Goal: Check status: Check status

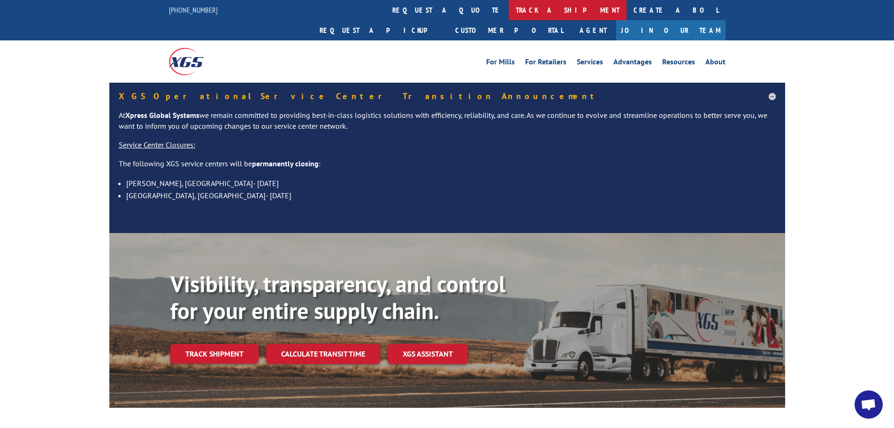
click at [509, 14] on link "track a shipment" at bounding box center [568, 10] width 118 height 20
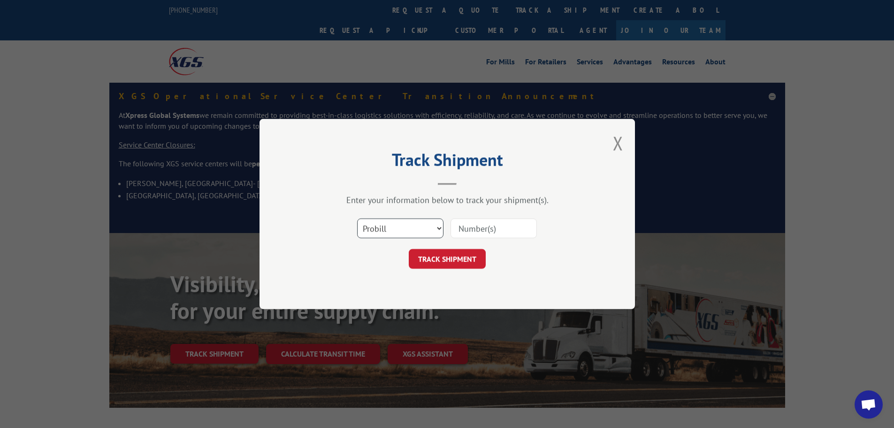
click at [438, 228] on select "Select category... Probill BOL PO" at bounding box center [400, 228] width 86 height 20
click at [475, 228] on input at bounding box center [494, 228] width 86 height 20
click at [485, 230] on input at bounding box center [494, 228] width 86 height 20
paste input "17469266"
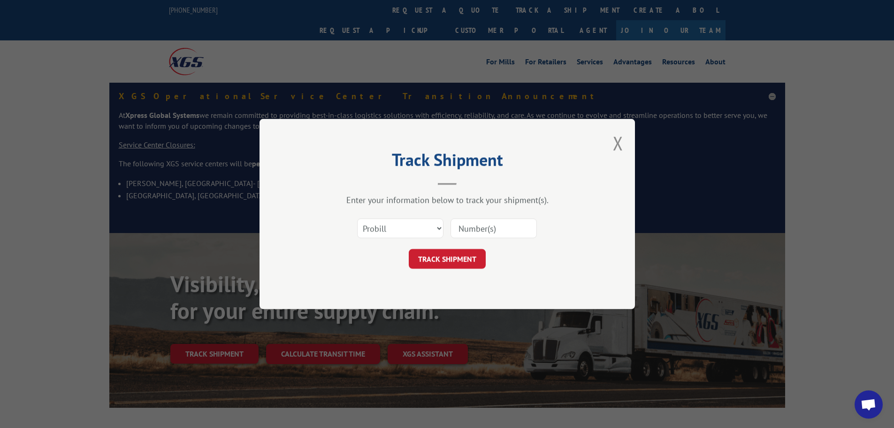
type input "17469266"
click at [478, 254] on button "TRACK SHIPMENT" at bounding box center [447, 259] width 77 height 20
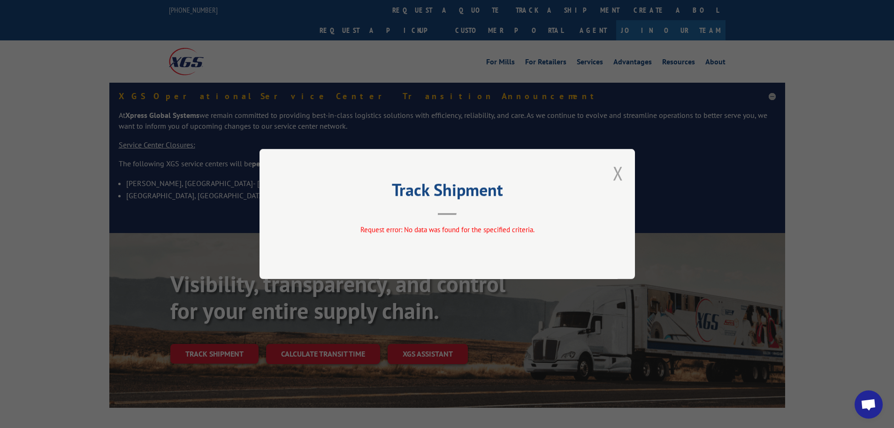
click at [614, 173] on button "Close modal" at bounding box center [618, 173] width 10 height 25
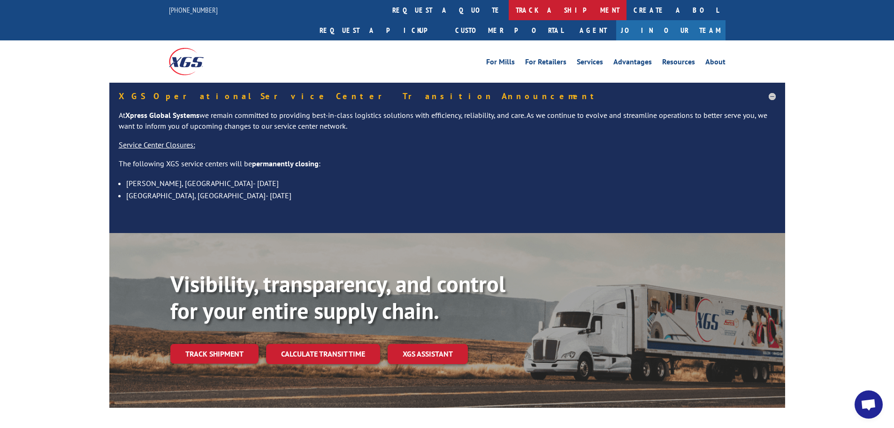
click at [509, 10] on link "track a shipment" at bounding box center [568, 10] width 118 height 20
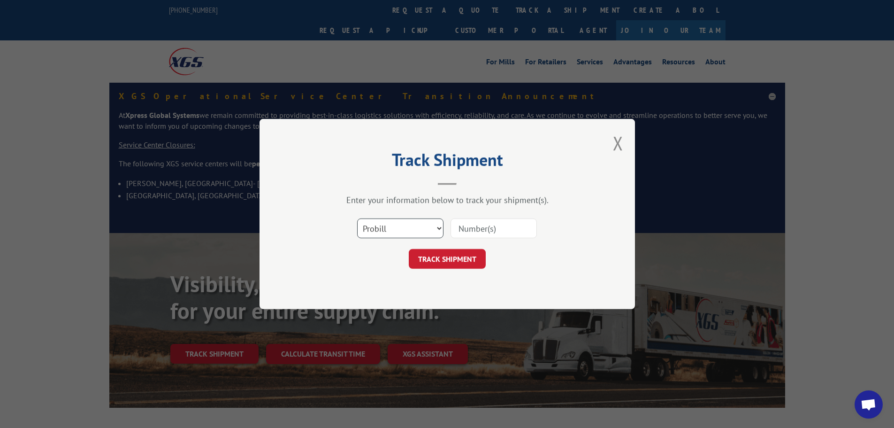
click at [419, 235] on select "Select category... Probill BOL PO" at bounding box center [400, 228] width 86 height 20
select select "bol"
click at [357, 218] on select "Select category... Probill BOL PO" at bounding box center [400, 228] width 86 height 20
paste input "17469266"
type input "17469266"
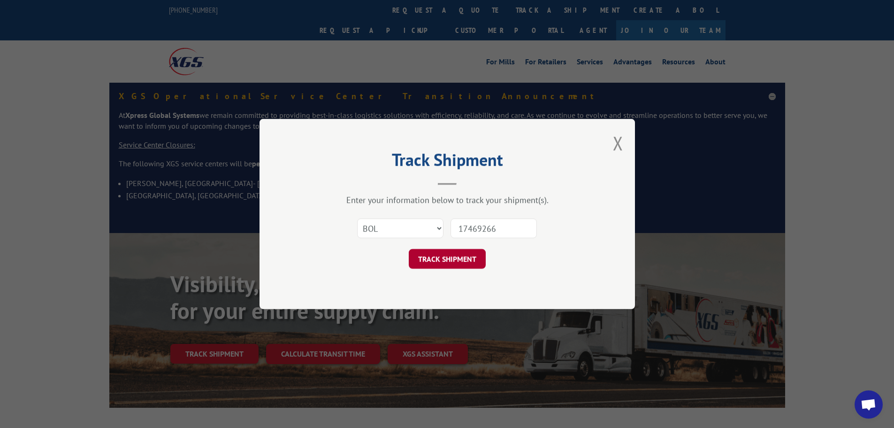
click at [478, 261] on button "TRACK SHIPMENT" at bounding box center [447, 259] width 77 height 20
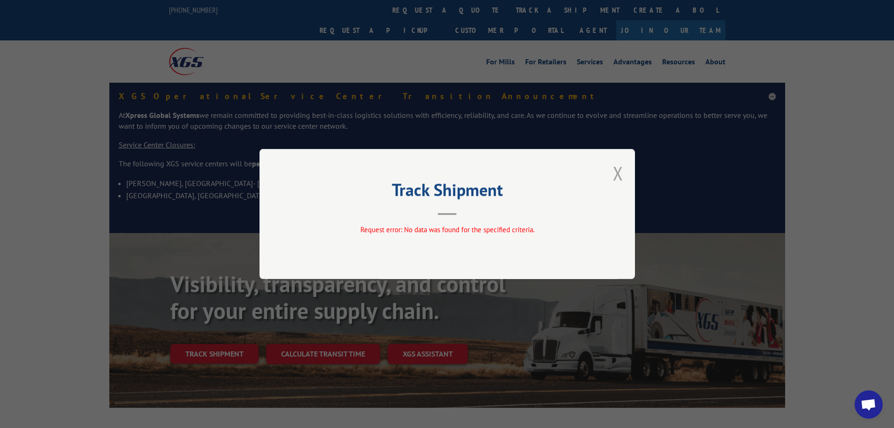
click at [620, 174] on button "Close modal" at bounding box center [618, 173] width 10 height 25
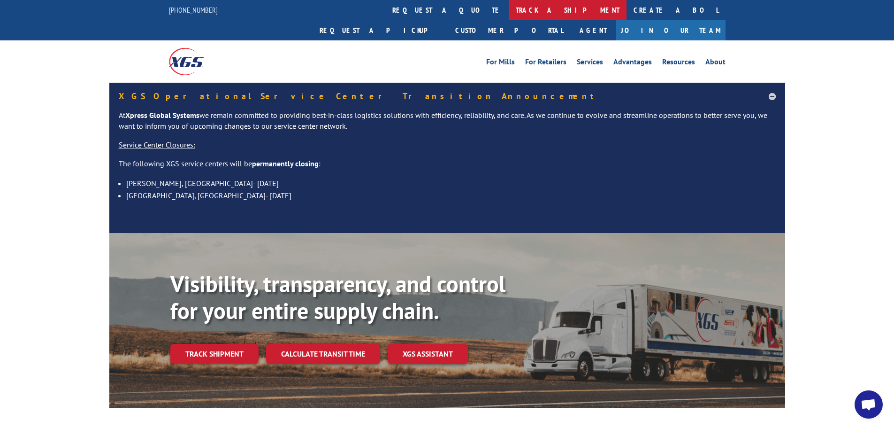
click at [509, 8] on link "track a shipment" at bounding box center [568, 10] width 118 height 20
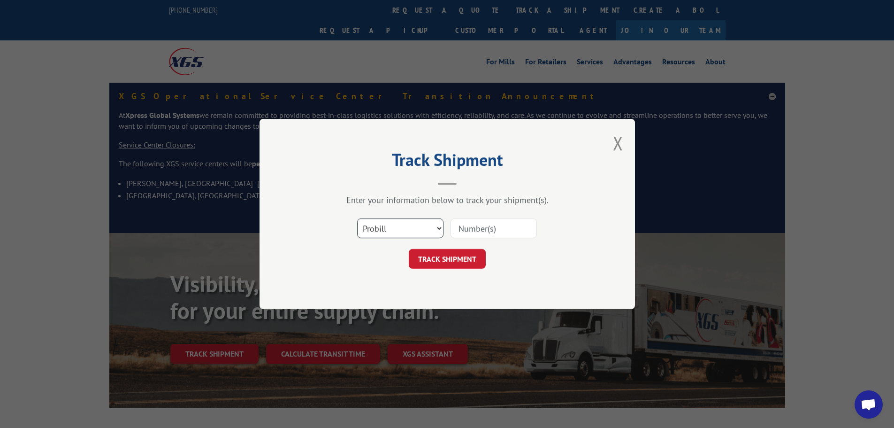
click at [400, 232] on select "Select category... Probill BOL PO" at bounding box center [400, 228] width 86 height 20
select select "po"
click at [357, 218] on select "Select category... Probill BOL PO" at bounding box center [400, 228] width 86 height 20
click at [479, 228] on input at bounding box center [494, 228] width 86 height 20
paste input "17469266"
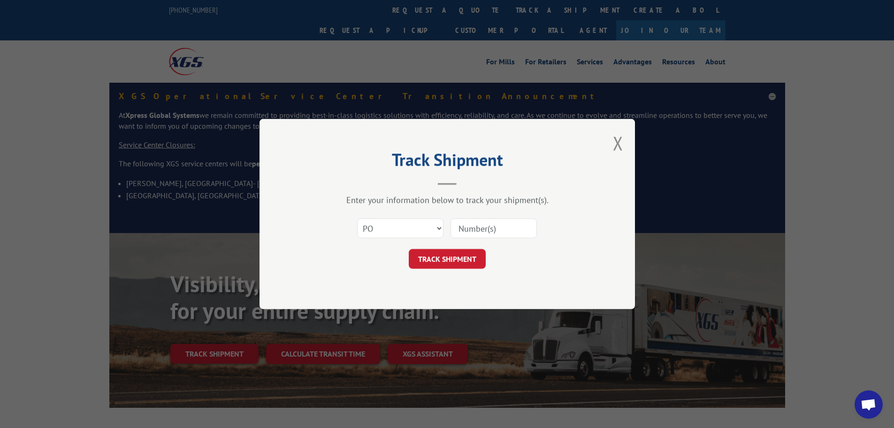
type input "17469266"
click at [467, 253] on button "TRACK SHIPMENT" at bounding box center [447, 259] width 77 height 20
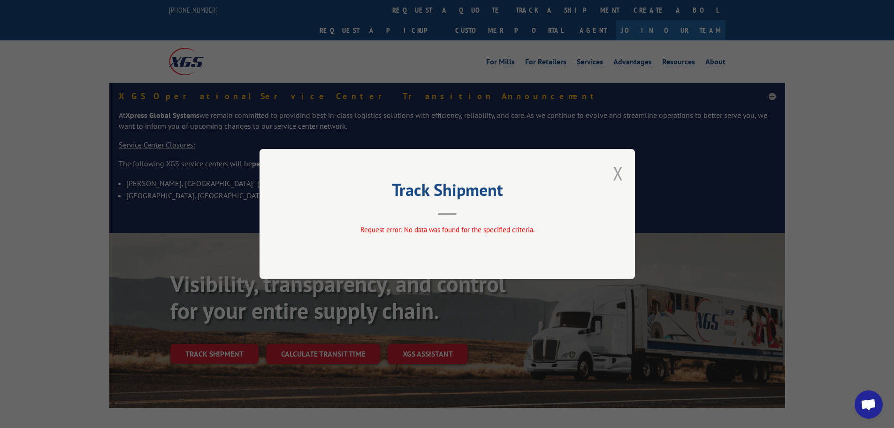
click at [616, 170] on button "Close modal" at bounding box center [618, 173] width 10 height 25
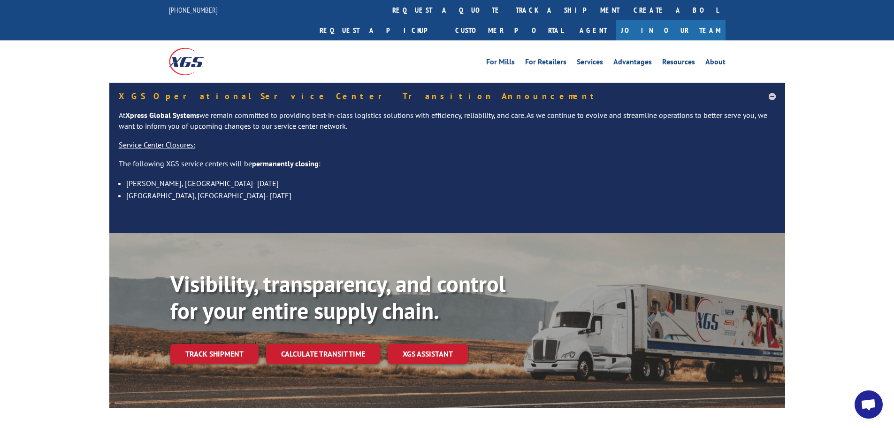
scroll to position [141, 0]
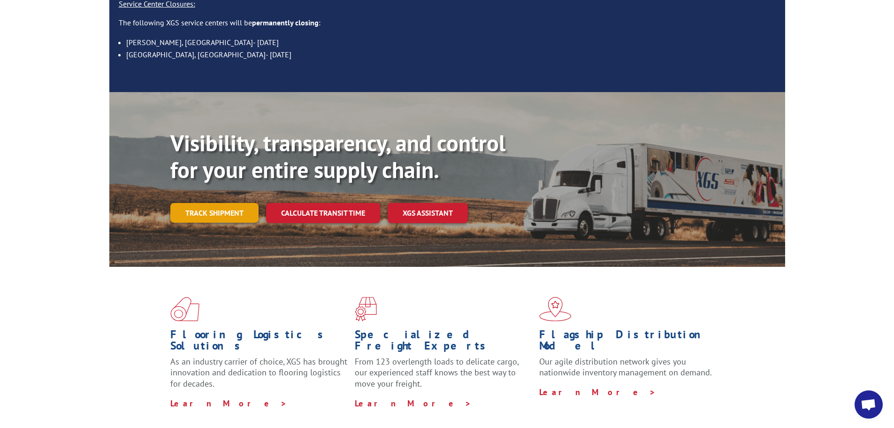
click at [196, 203] on link "Track shipment" at bounding box center [214, 213] width 88 height 20
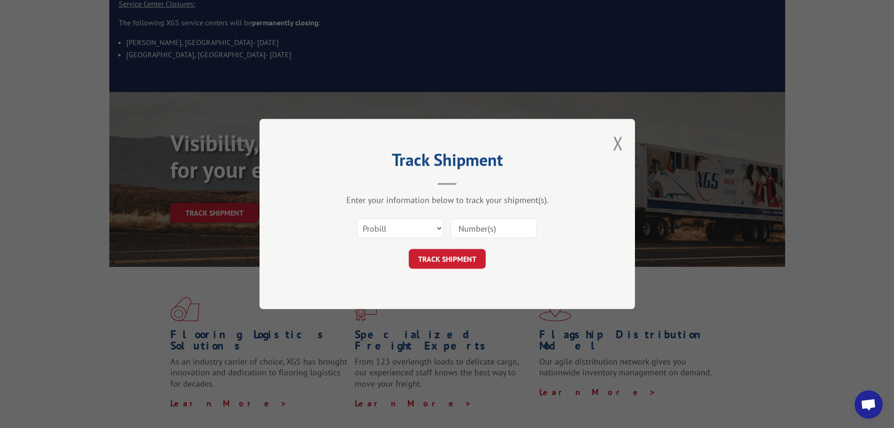
paste input "Xpress Global Systems"
type input "Xpress Global Systems"
click at [490, 219] on input "Xpress Global Systems" at bounding box center [494, 228] width 86 height 20
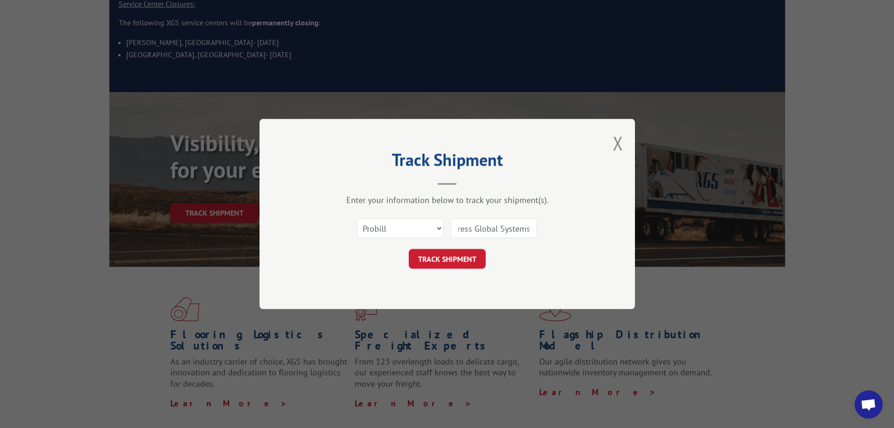
click at [490, 219] on input "Xpress Global Systems" at bounding box center [494, 228] width 86 height 20
drag, startPoint x: 472, startPoint y: 219, endPoint x: 472, endPoint y: 230, distance: 11.3
paste input "17469266"
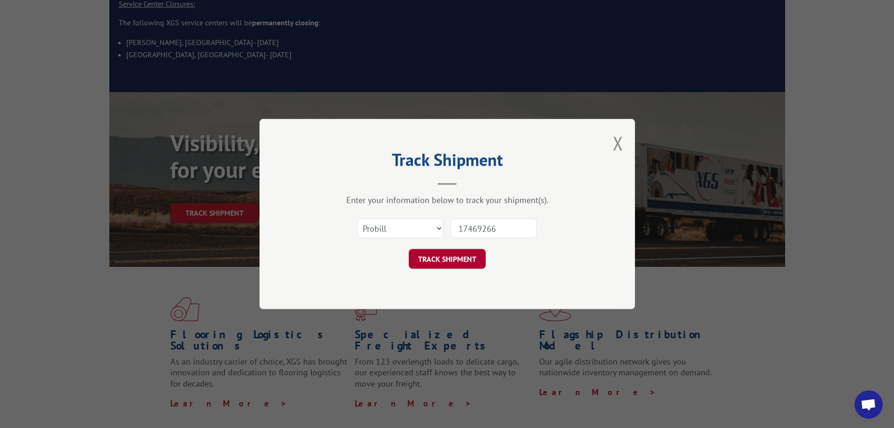
type input "17469266"
click at [459, 256] on button "TRACK SHIPMENT" at bounding box center [447, 259] width 77 height 20
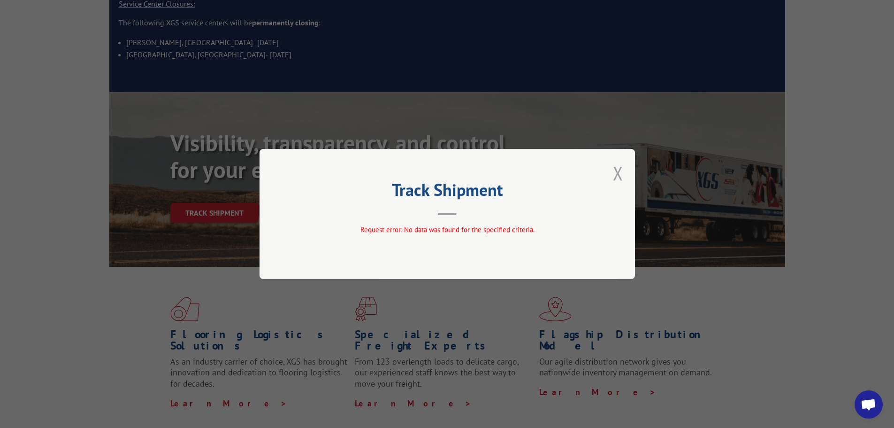
click at [621, 180] on button "Close modal" at bounding box center [618, 173] width 10 height 25
